Goal: Information Seeking & Learning: Learn about a topic

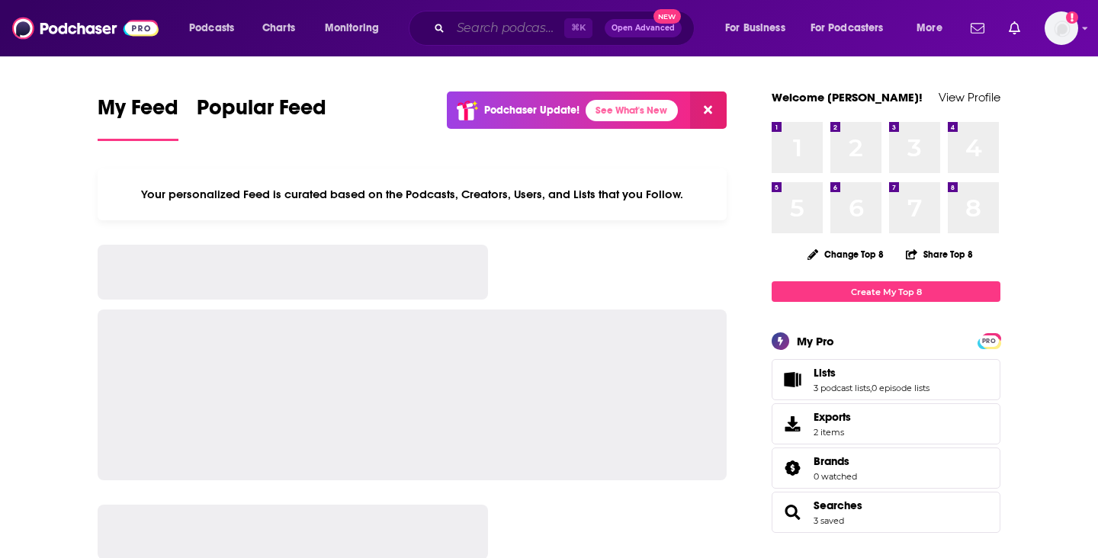
click at [478, 29] on input "Search podcasts, credits, & more..." at bounding box center [508, 28] width 114 height 24
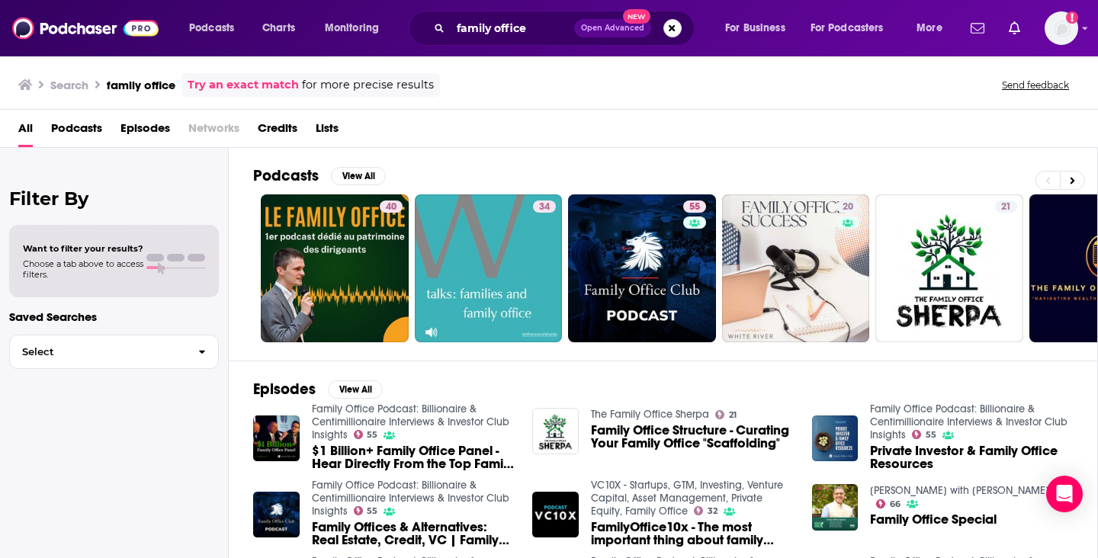
click at [85, 130] on span "Podcasts" at bounding box center [76, 131] width 51 height 31
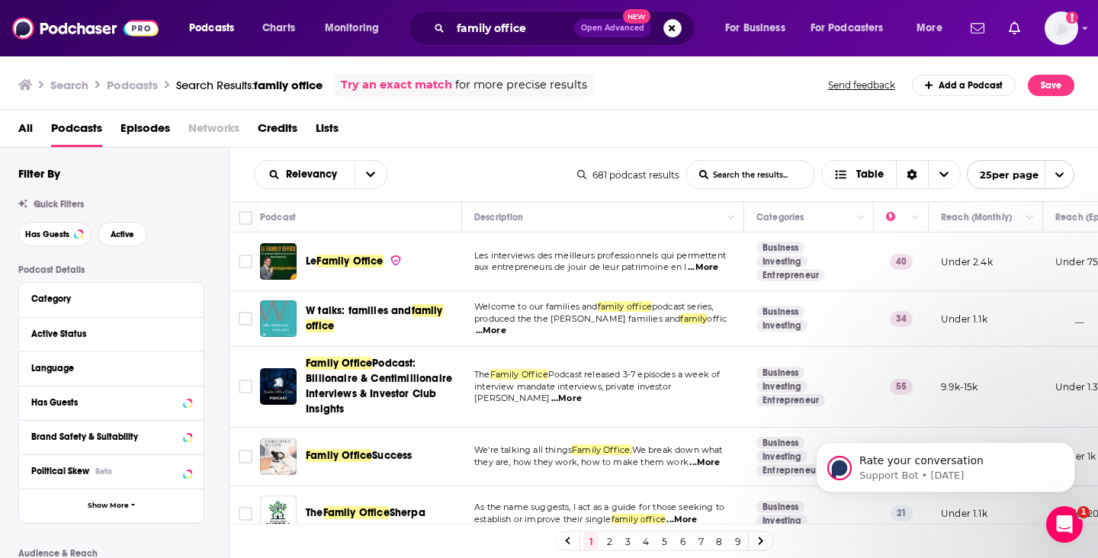
click at [707, 407] on td "The Family Office Podcast released 3-7 episodes a week of interview mandate int…" at bounding box center [603, 387] width 282 height 80
click at [582, 397] on span "...More" at bounding box center [567, 399] width 31 height 12
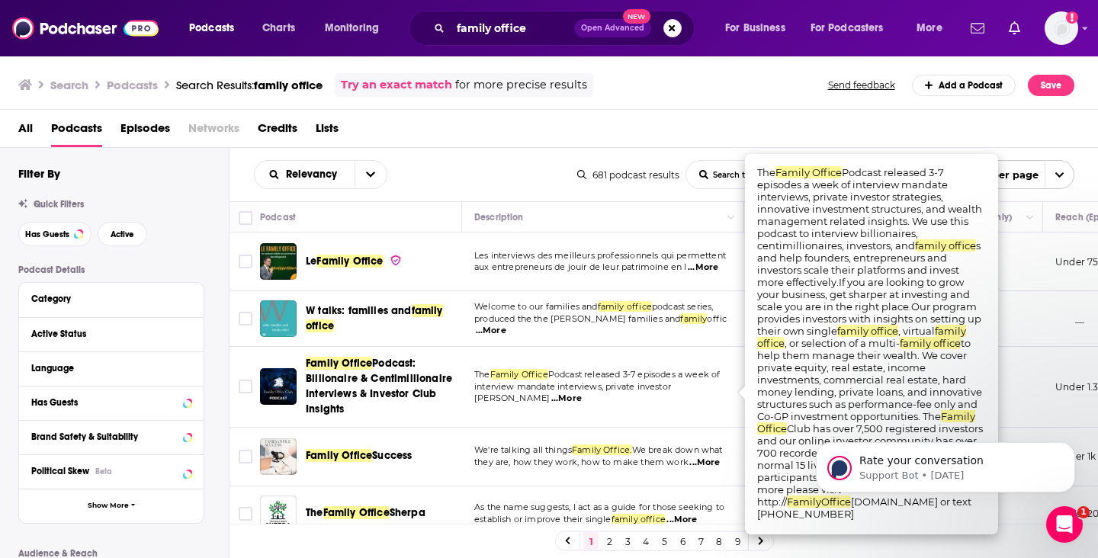
click at [582, 397] on span "...More" at bounding box center [567, 399] width 31 height 12
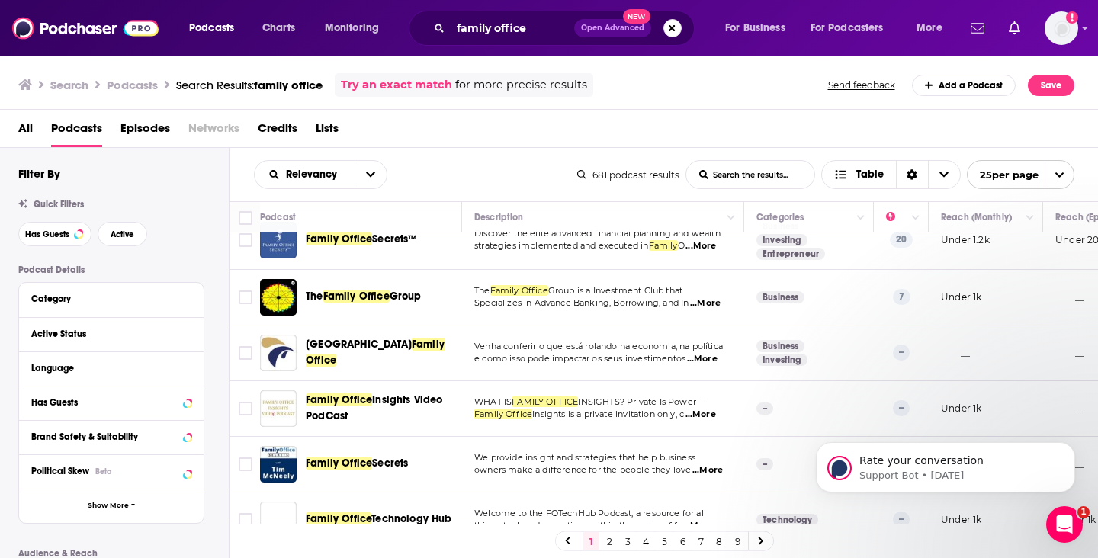
scroll to position [1140, 0]
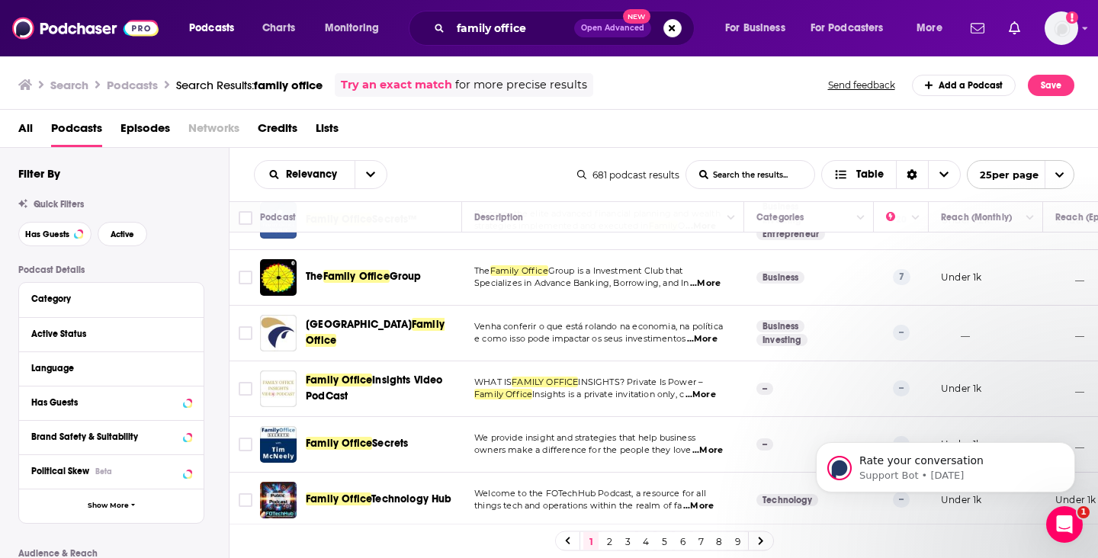
click at [611, 543] on link "2" at bounding box center [609, 541] width 15 height 18
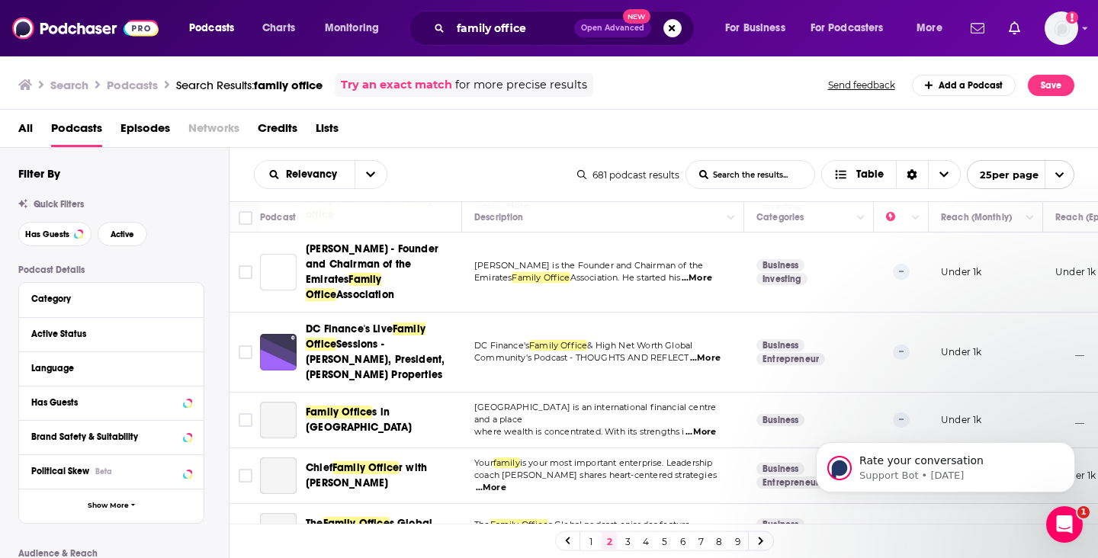
scroll to position [1173, 0]
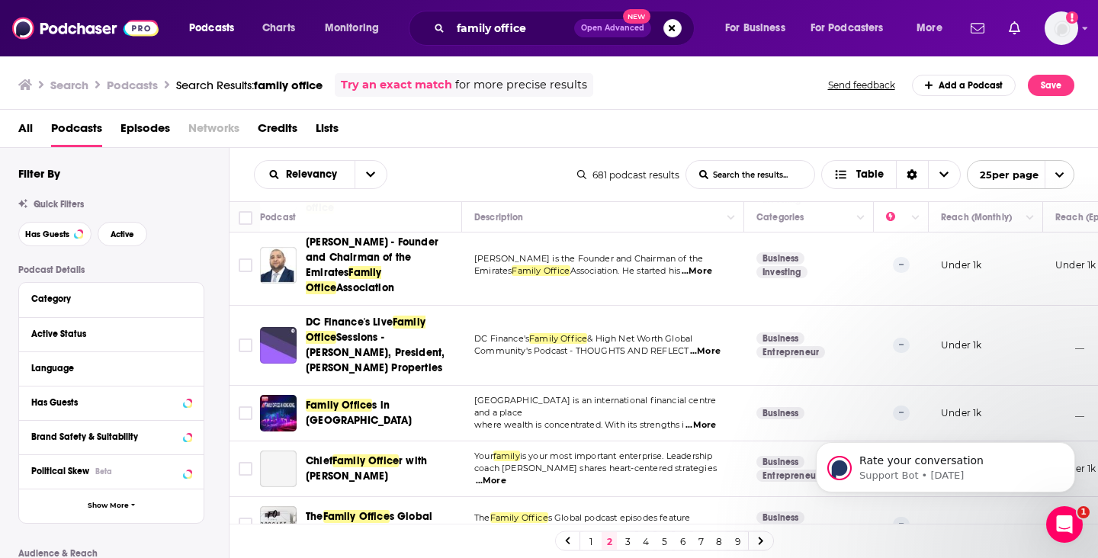
click at [625, 539] on link "3" at bounding box center [627, 541] width 15 height 18
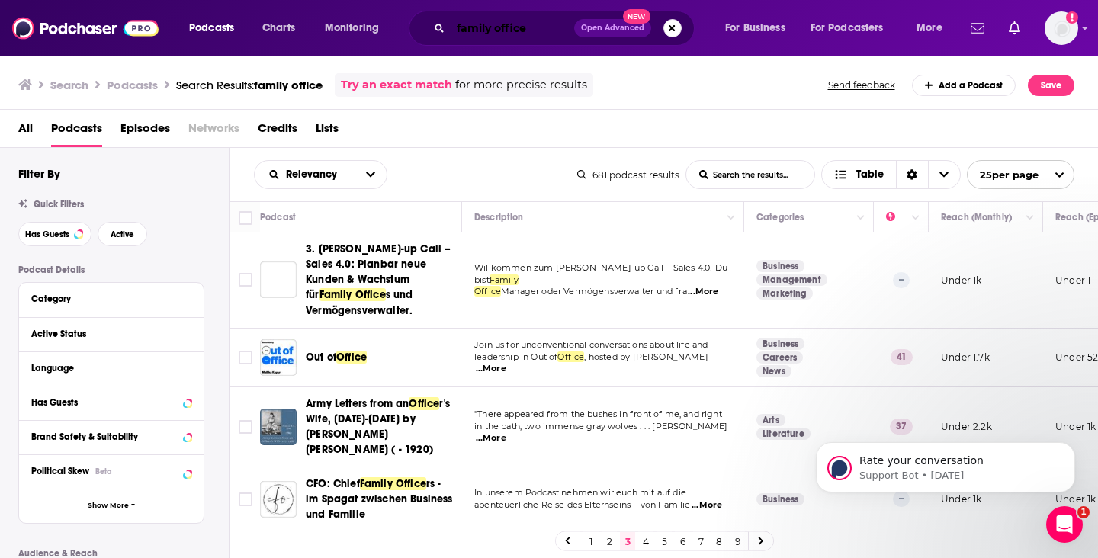
click at [475, 38] on input "family office" at bounding box center [513, 28] width 124 height 24
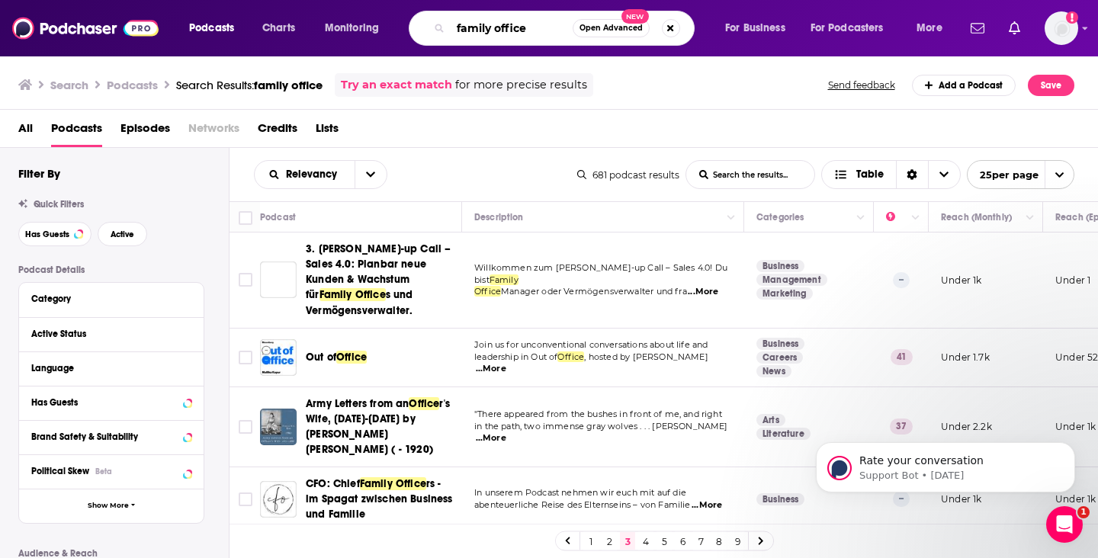
click at [475, 38] on input "family office" at bounding box center [512, 28] width 122 height 24
type input "the inheritance podcast"
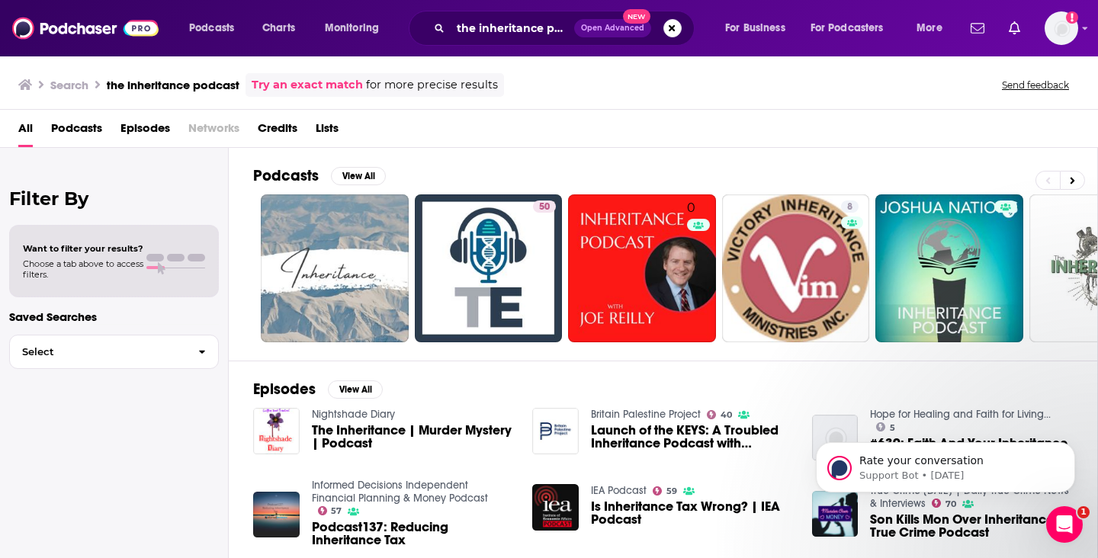
click at [87, 127] on span "Podcasts" at bounding box center [76, 131] width 51 height 31
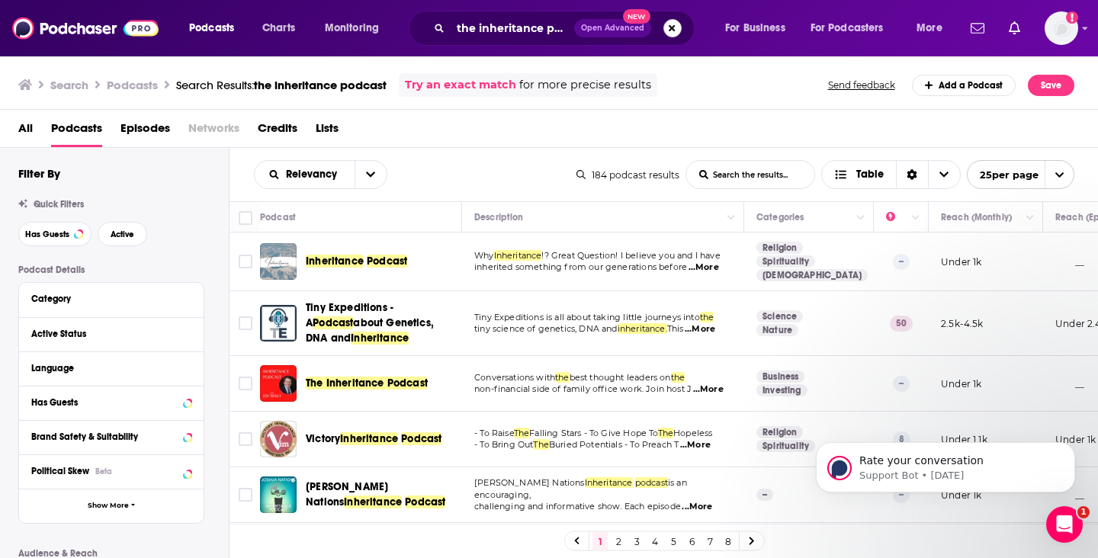
click at [667, 27] on button "Search podcasts, credits, & more..." at bounding box center [673, 28] width 18 height 18
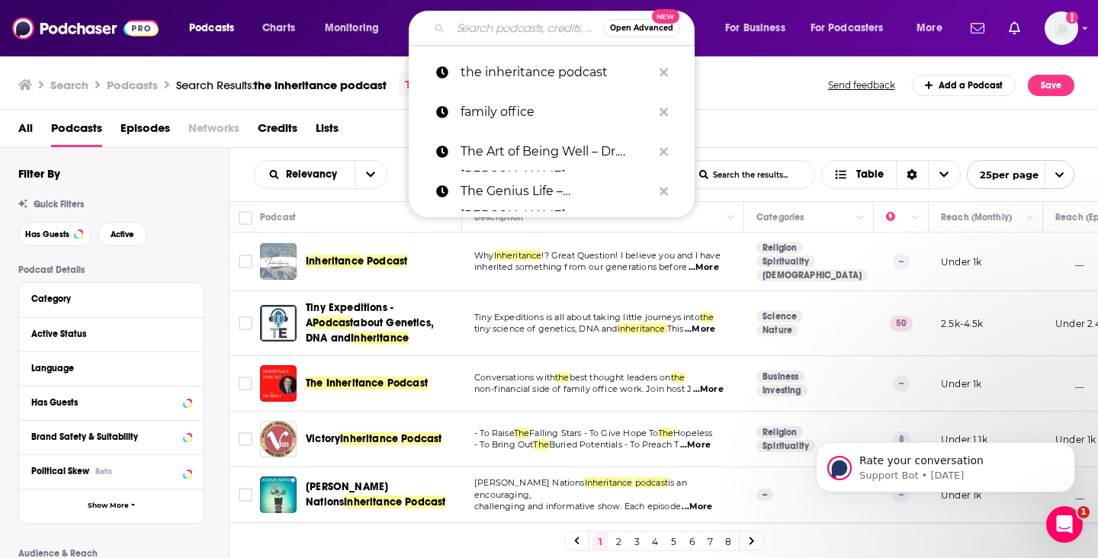
click at [552, 32] on input "Search podcasts, credits, & more..." at bounding box center [527, 28] width 153 height 24
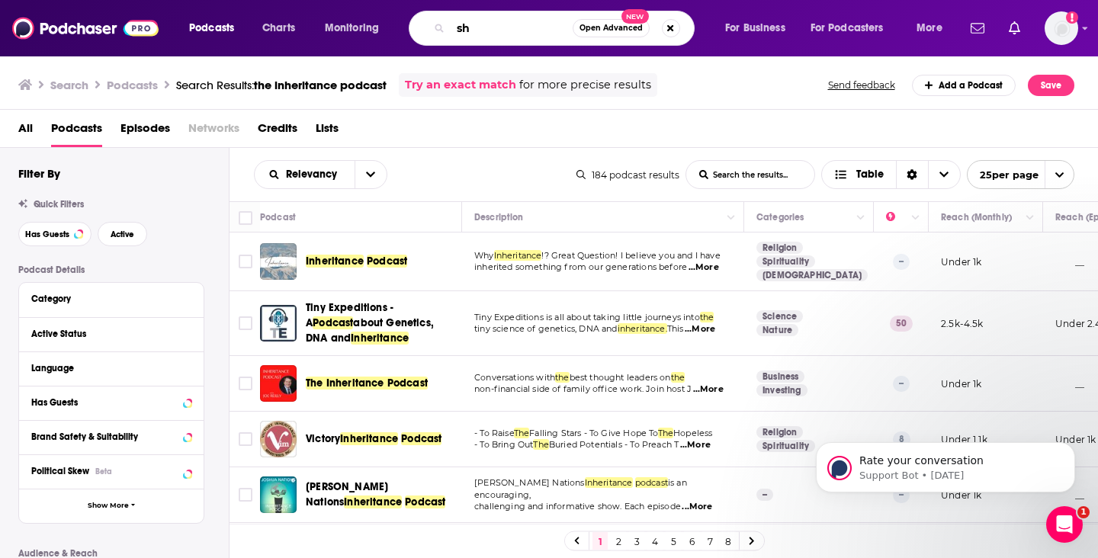
type input "s"
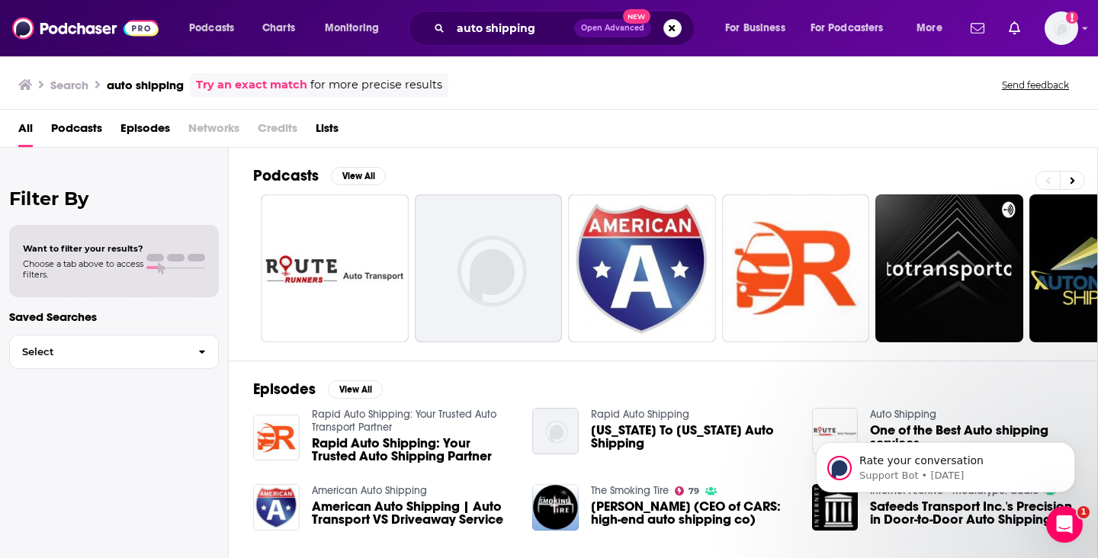
click at [90, 128] on span "Podcasts" at bounding box center [76, 131] width 51 height 31
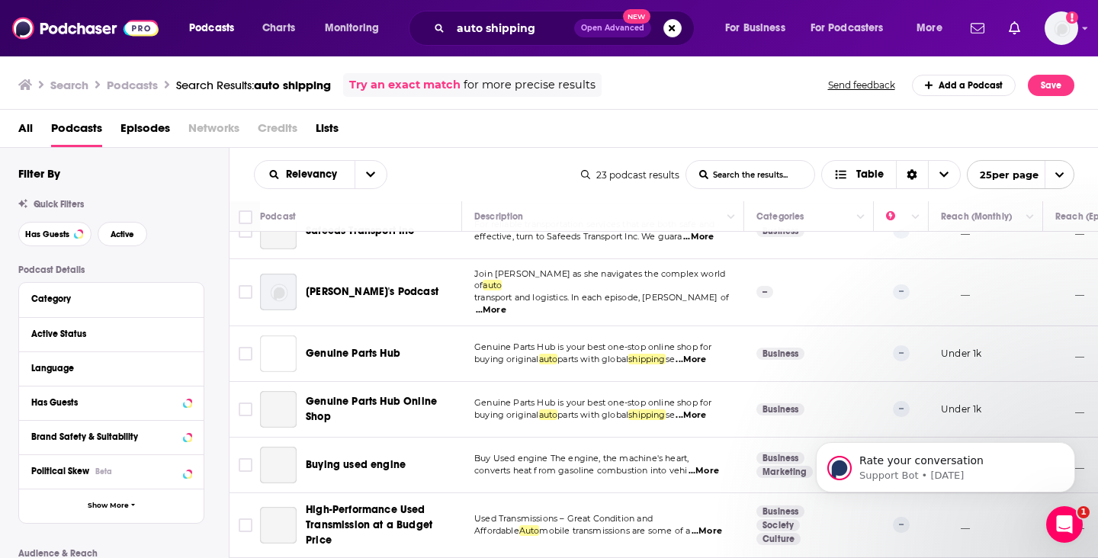
scroll to position [994, 0]
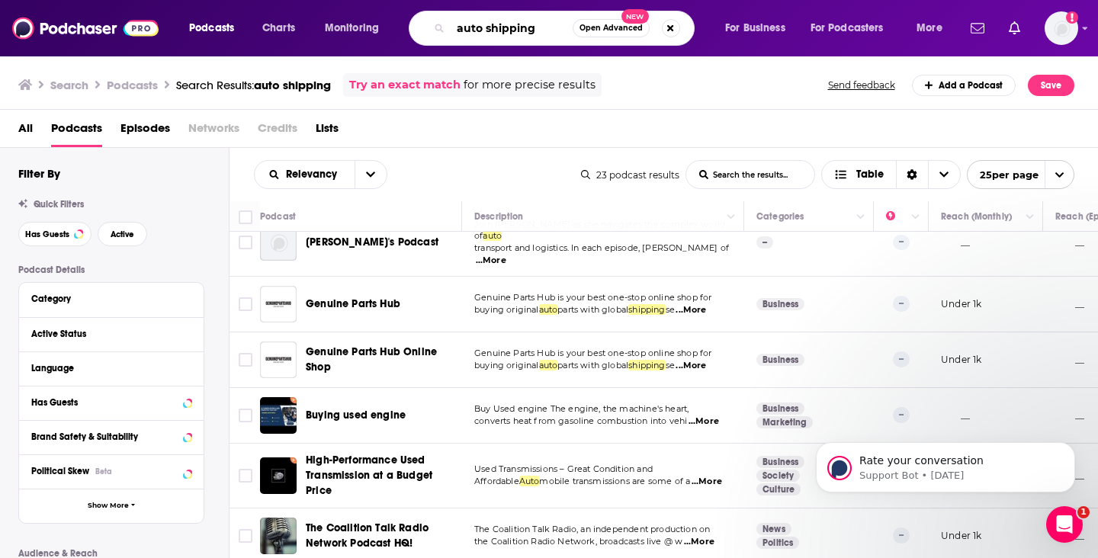
click at [482, 30] on input "auto shipping" at bounding box center [512, 28] width 122 height 24
type input "HR"
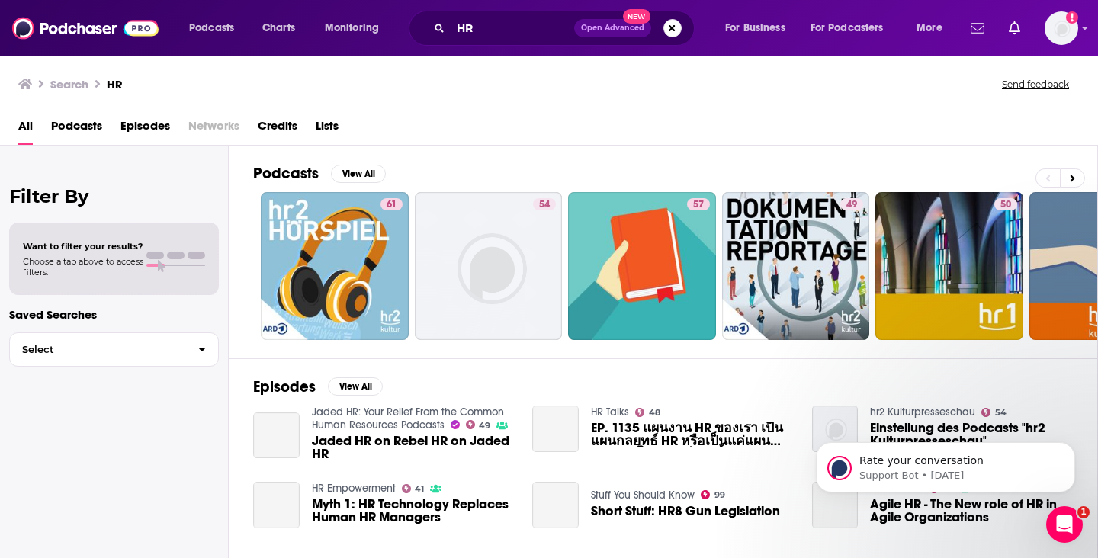
click at [93, 127] on span "Podcasts" at bounding box center [76, 129] width 51 height 31
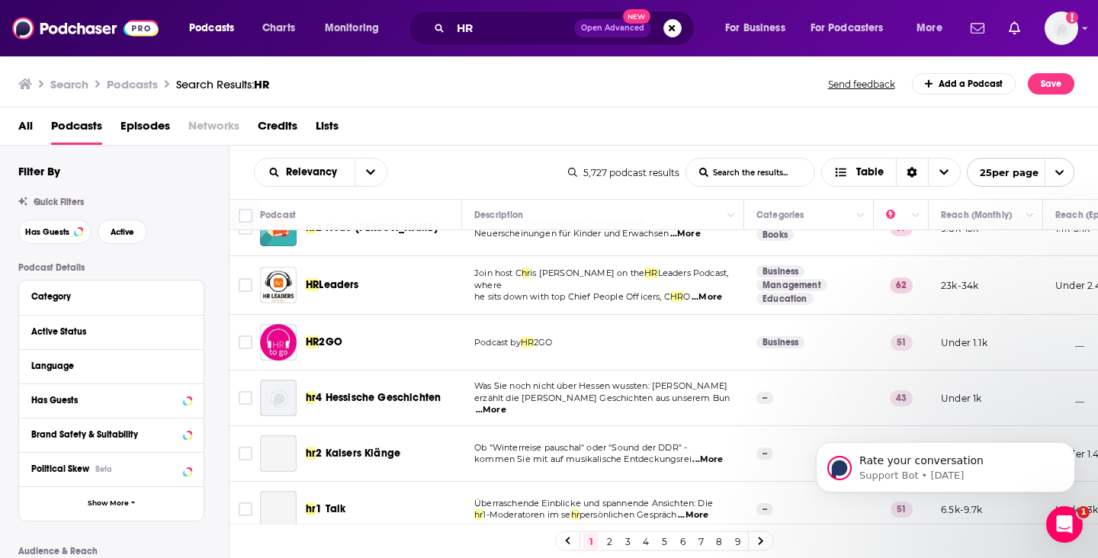
scroll to position [425, 0]
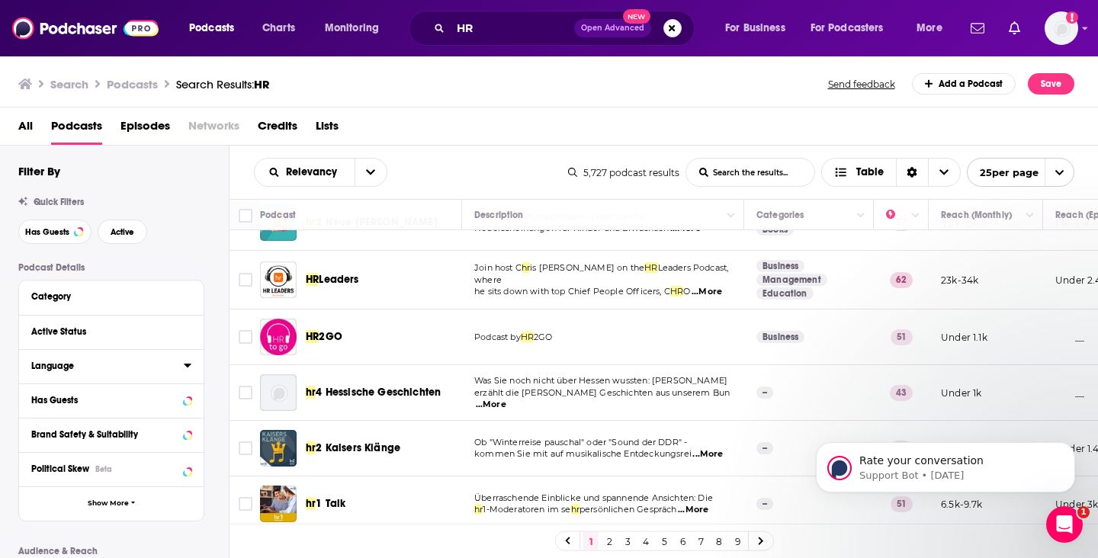
click at [165, 375] on button "Language" at bounding box center [107, 365] width 153 height 19
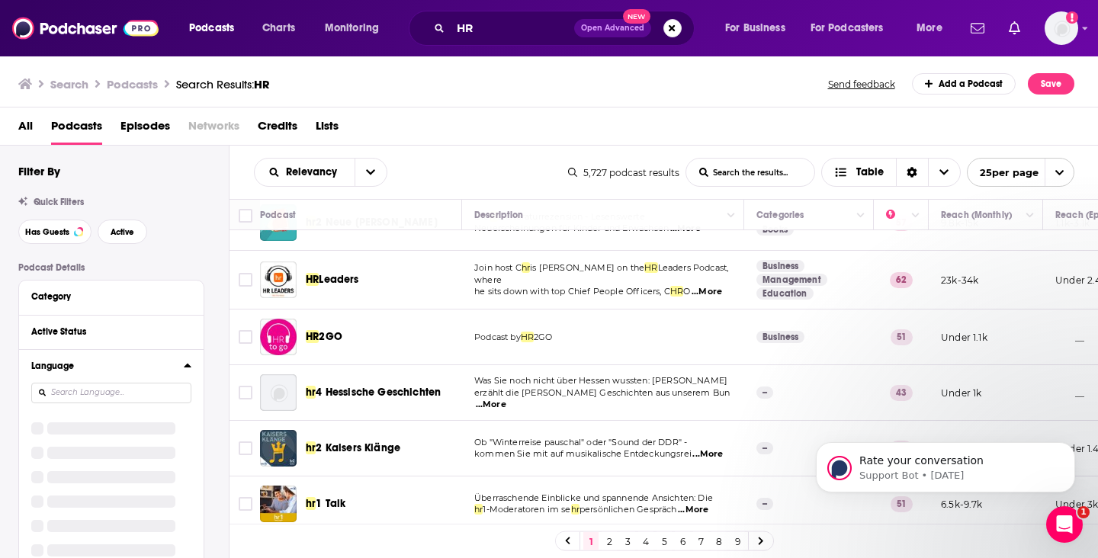
click at [188, 365] on icon at bounding box center [188, 365] width 8 height 12
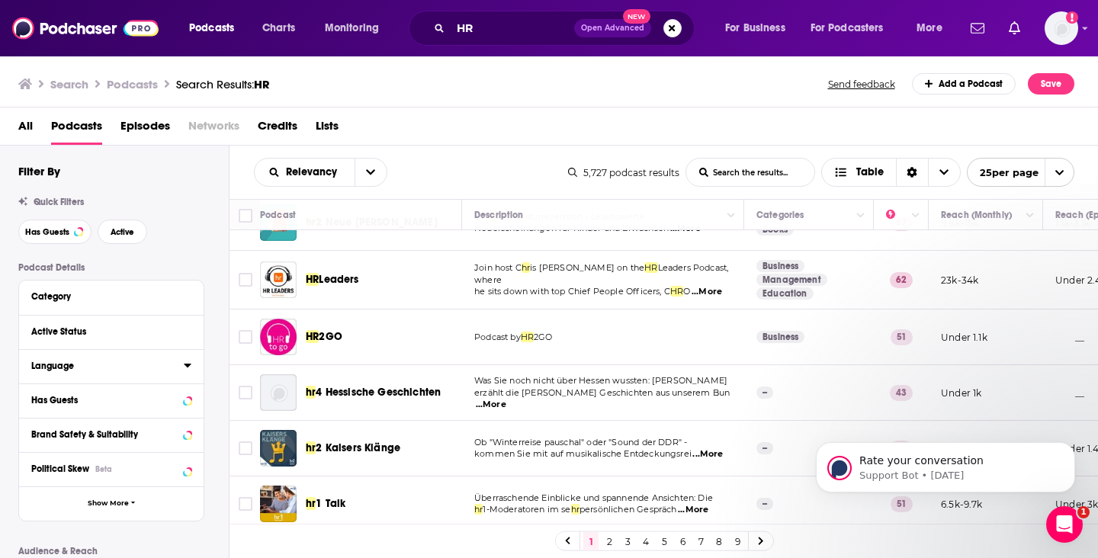
click at [188, 365] on icon at bounding box center [188, 365] width 8 height 12
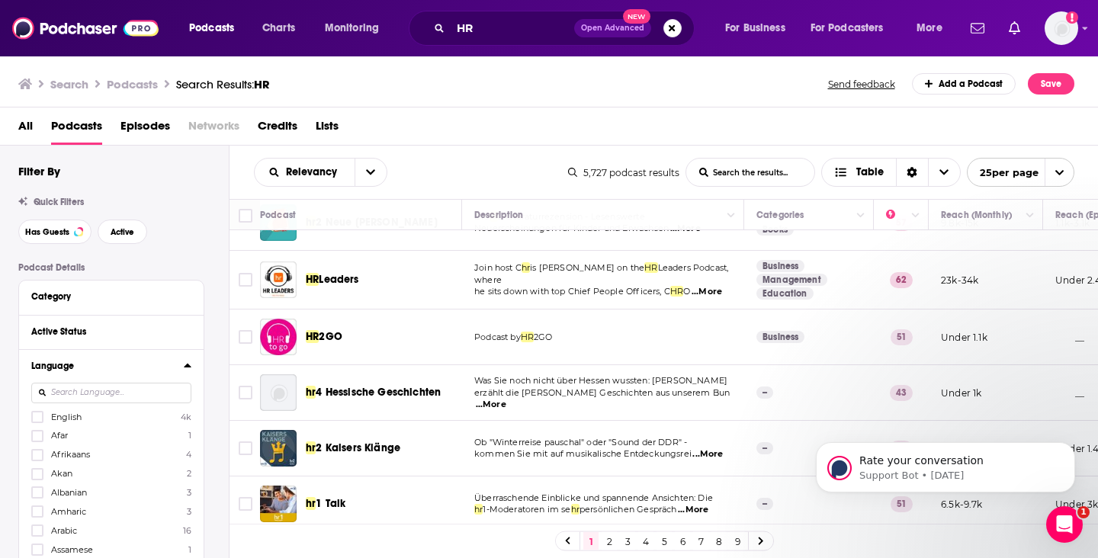
click at [188, 368] on icon at bounding box center [187, 366] width 7 height 4
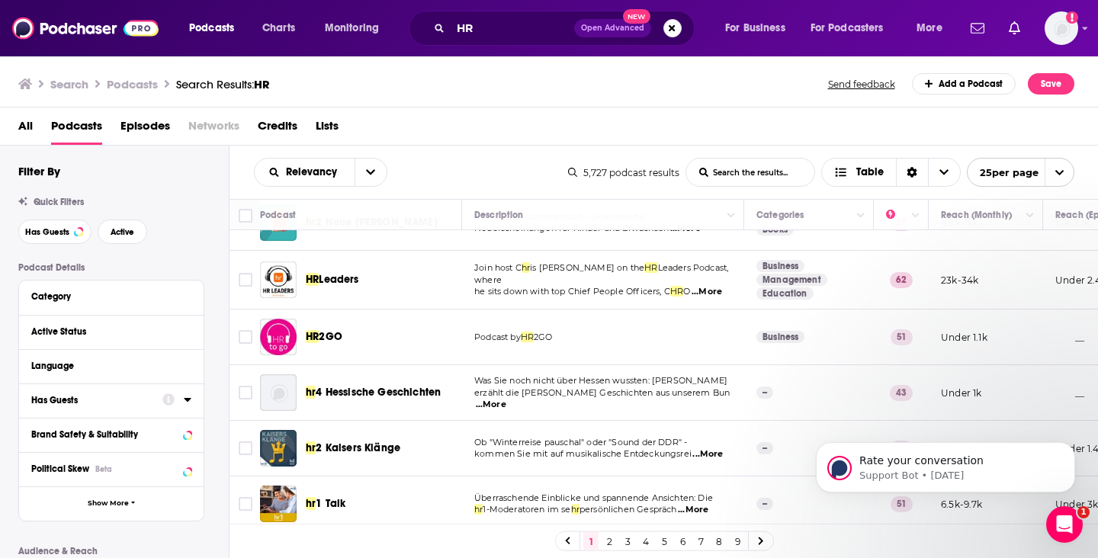
click at [185, 404] on icon at bounding box center [188, 400] width 8 height 12
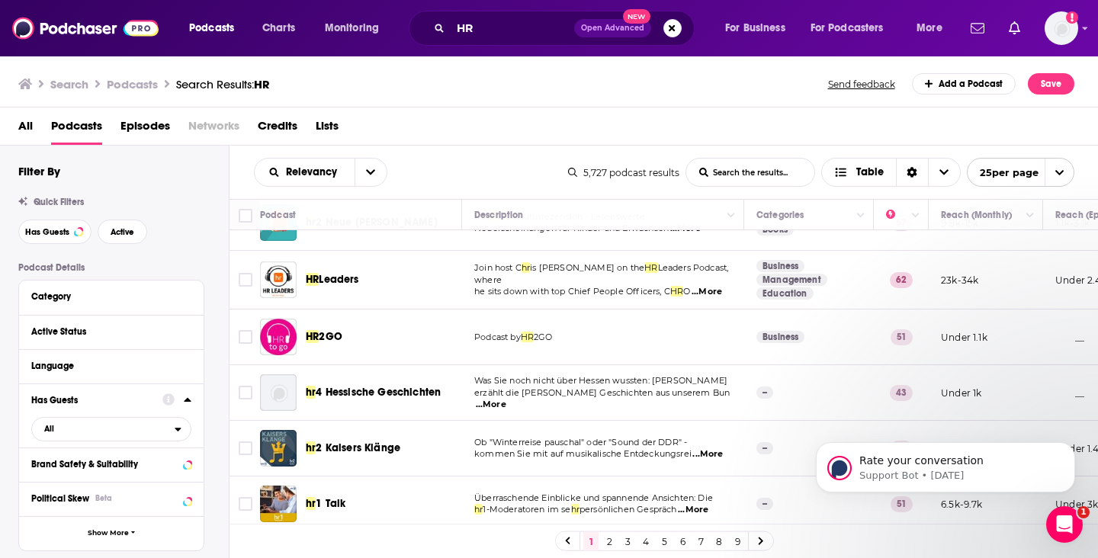
click at [185, 404] on icon at bounding box center [188, 400] width 8 height 12
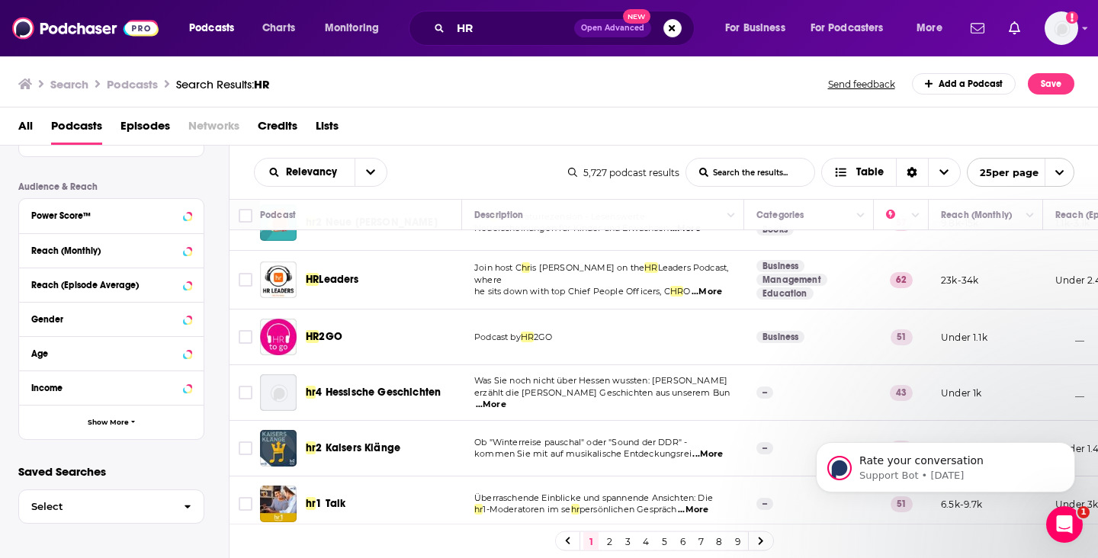
scroll to position [0, 0]
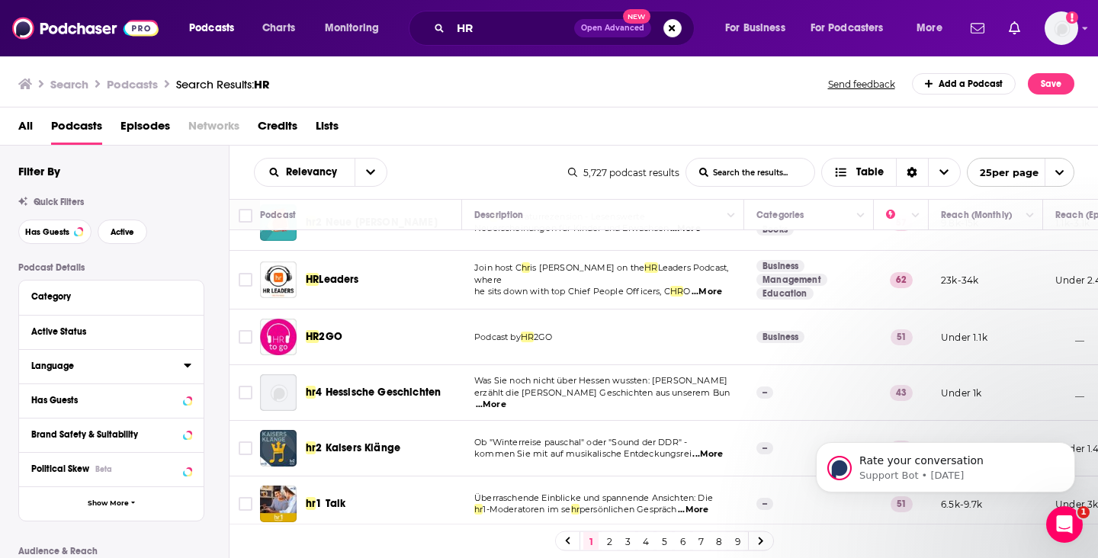
click at [186, 367] on icon at bounding box center [187, 366] width 7 height 4
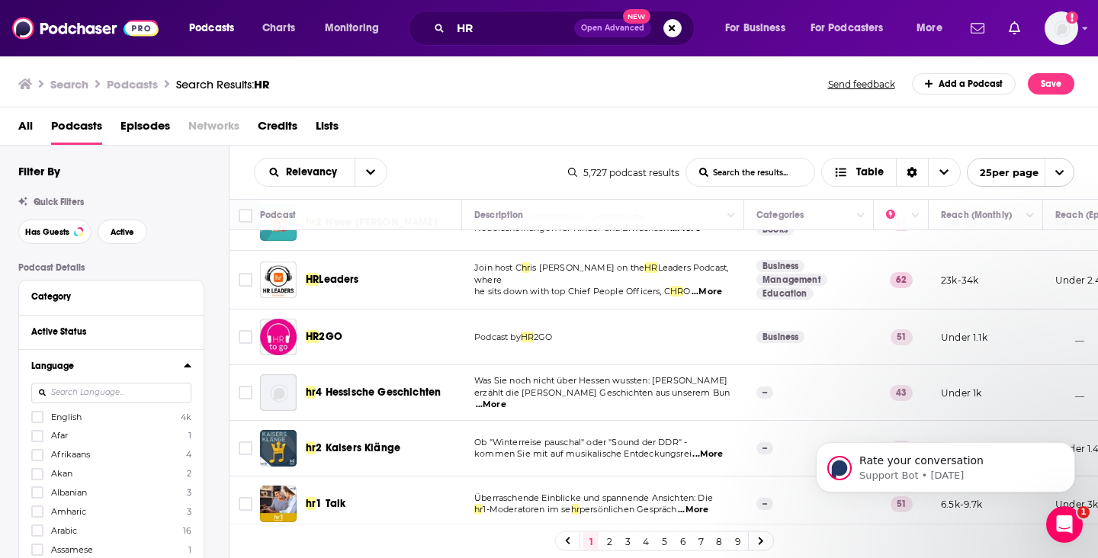
click at [109, 418] on label "English 4k" at bounding box center [111, 416] width 160 height 13
click at [37, 422] on input "multiSelectOption-en-0" at bounding box center [37, 422] width 0 height 0
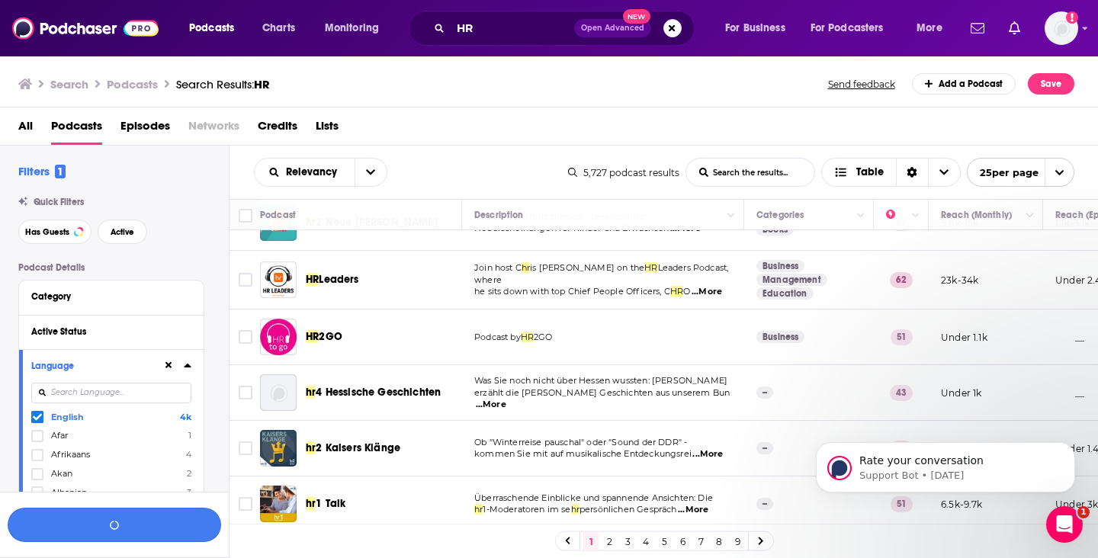
click at [117, 526] on icon "button" at bounding box center [115, 525] width 10 height 10
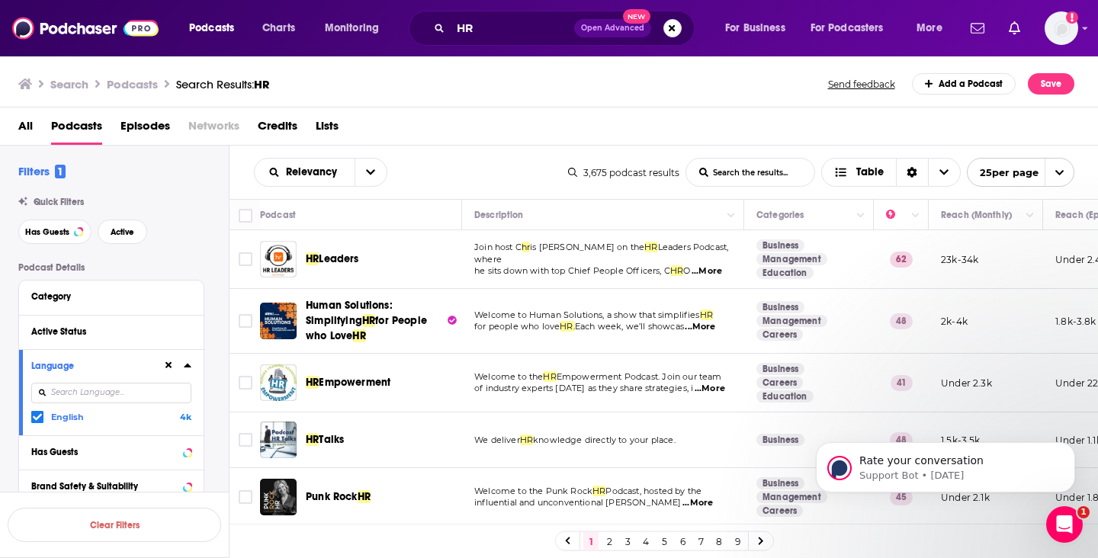
click at [704, 265] on span "...More" at bounding box center [707, 271] width 31 height 12
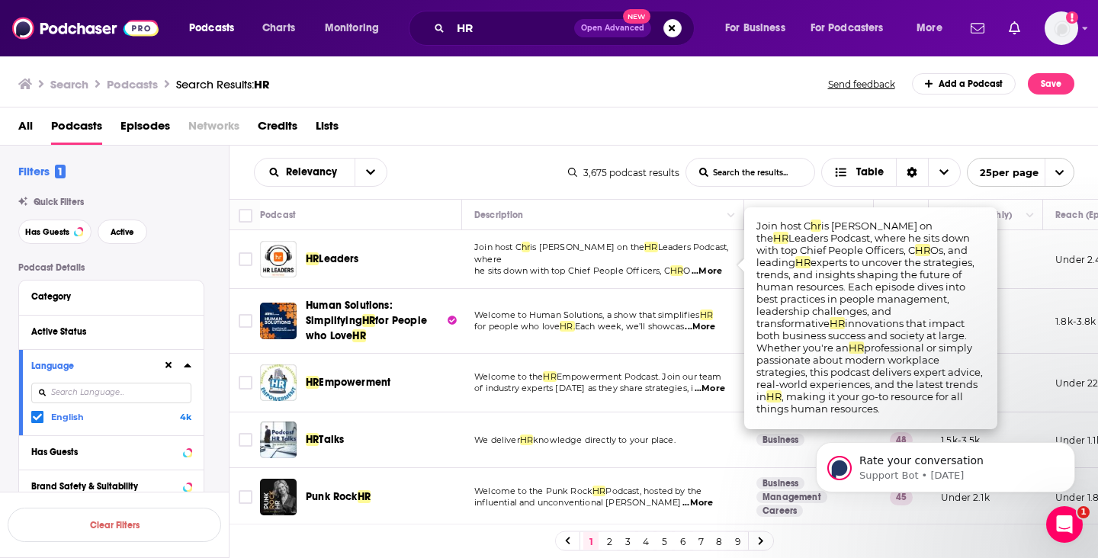
click at [704, 265] on span "...More" at bounding box center [707, 271] width 31 height 12
